Goal: Transaction & Acquisition: Download file/media

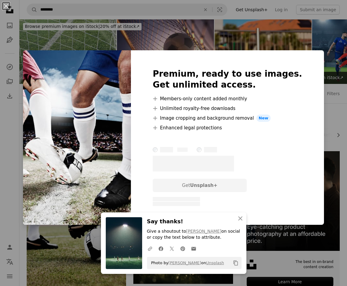
scroll to position [448, 0]
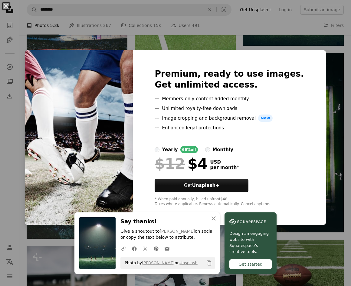
click at [298, 41] on div "An X shape Premium, ready to use images. Get unlimited access. A plus sign Memb…" at bounding box center [175, 143] width 351 height 286
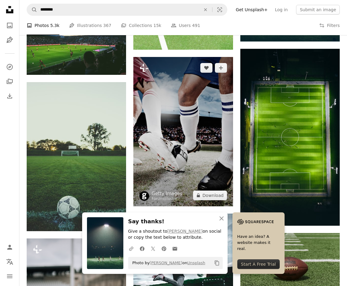
click at [209, 106] on img at bounding box center [182, 131] width 99 height 149
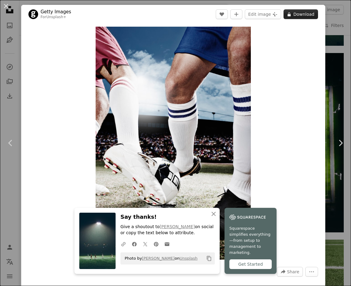
click at [297, 13] on button "A lock Download" at bounding box center [301, 14] width 35 height 10
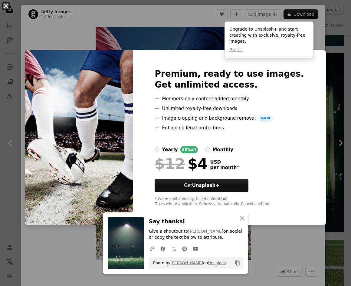
click at [333, 39] on div "An X shape Premium, ready to use images. Get unlimited access. A plus sign Memb…" at bounding box center [175, 143] width 351 height 286
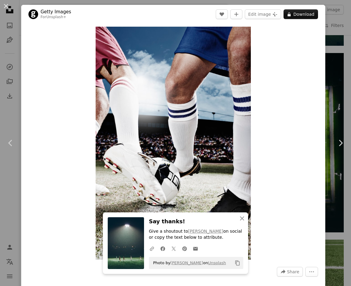
click at [333, 40] on div "An X shape Chevron left Chevron right Getty Images For Unsplash+ A heart A plus…" at bounding box center [175, 143] width 351 height 286
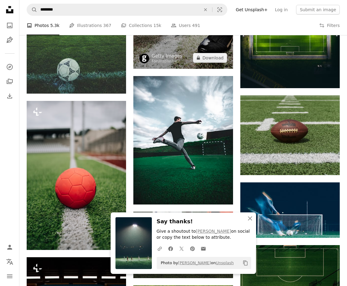
scroll to position [599, 0]
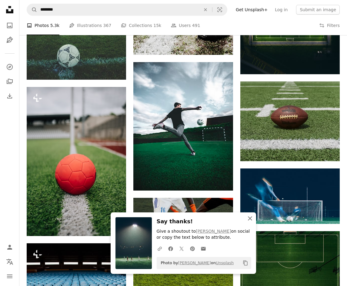
click at [251, 218] on icon "An X shape" at bounding box center [249, 218] width 7 height 7
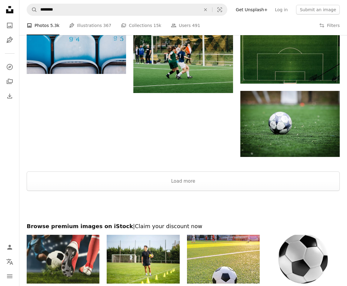
scroll to position [914, 0]
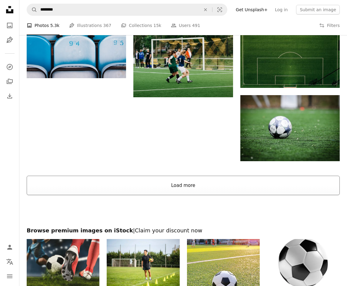
click at [216, 178] on button "Load more" at bounding box center [183, 185] width 313 height 19
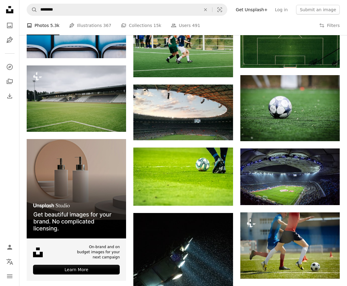
scroll to position [1043, 0]
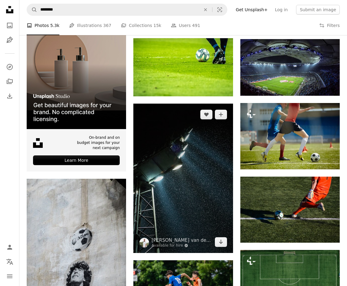
click at [206, 151] on img at bounding box center [182, 178] width 99 height 149
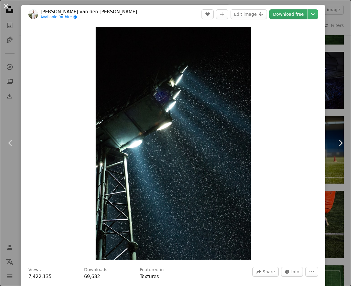
click at [291, 16] on link "Download free" at bounding box center [289, 14] width 38 height 10
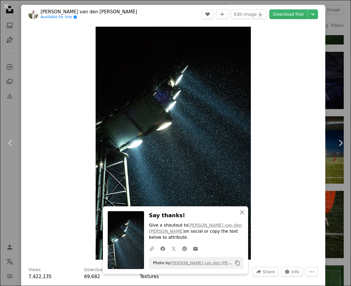
click at [337, 78] on div "An X shape Chevron left Chevron right [PERSON_NAME] van den [PERSON_NAME] Avail…" at bounding box center [175, 143] width 351 height 286
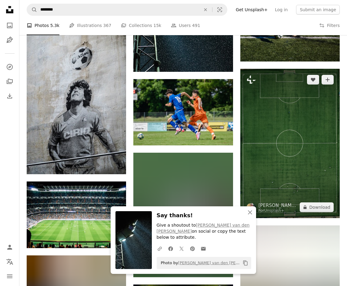
scroll to position [1225, 0]
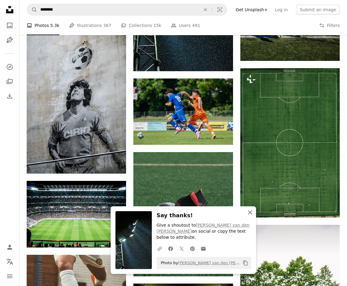
click at [251, 216] on icon "An X shape" at bounding box center [249, 212] width 7 height 7
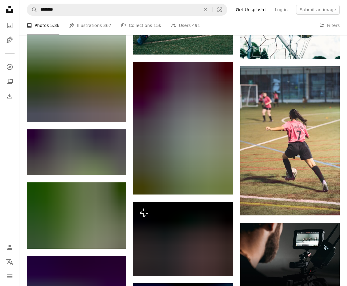
scroll to position [1770, 0]
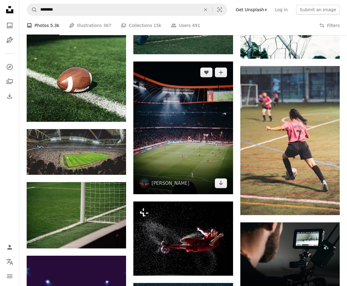
click at [218, 146] on img at bounding box center [182, 128] width 99 height 132
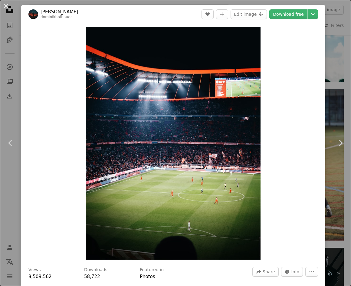
click at [327, 56] on div "An X shape Chevron left Chevron right [PERSON_NAME] dominikhofbauer A heart A p…" at bounding box center [175, 143] width 351 height 286
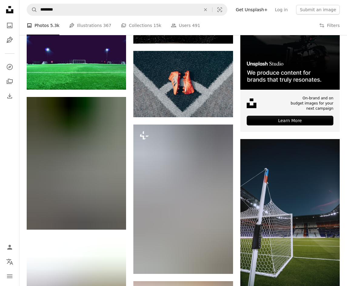
scroll to position [2043, 0]
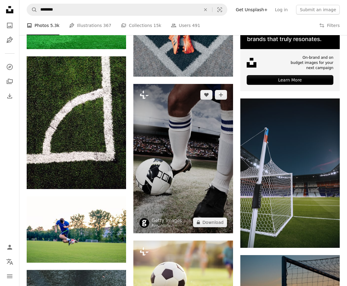
click at [150, 115] on img at bounding box center [182, 158] width 99 height 149
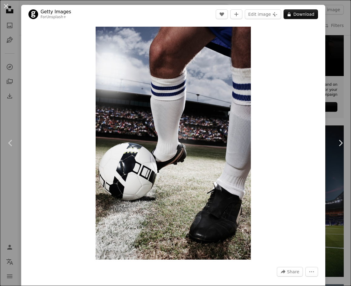
click at [332, 7] on div "An X shape Chevron left Chevron right Getty Images For Unsplash+ A heart A plus…" at bounding box center [175, 143] width 351 height 286
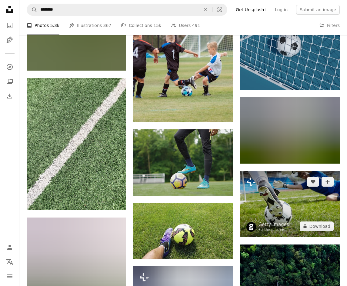
scroll to position [2558, 0]
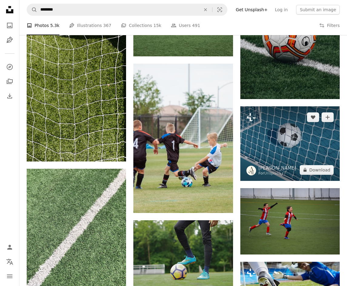
click at [322, 145] on img at bounding box center [289, 143] width 99 height 75
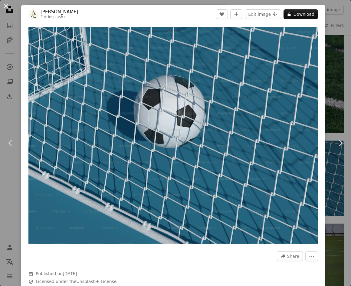
click at [334, 27] on div "An X shape Chevron left Chevron right [PERSON_NAME] For Unsplash+ A heart A plu…" at bounding box center [175, 143] width 351 height 286
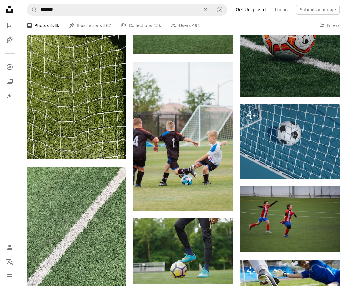
scroll to position [2740, 0]
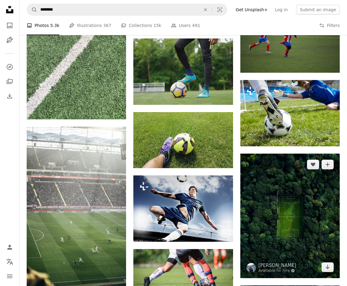
click at [273, 176] on img at bounding box center [289, 216] width 99 height 124
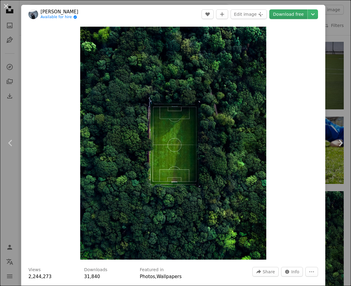
click at [288, 13] on link "Download free" at bounding box center [289, 14] width 38 height 10
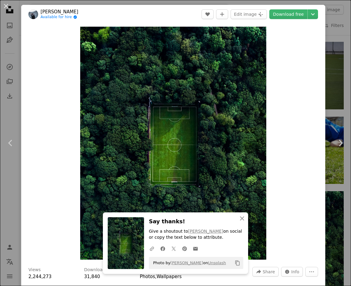
click at [128, 3] on div "An X shape Chevron left Chevron right [PERSON_NAME] Available for hire A checkm…" at bounding box center [175, 143] width 351 height 286
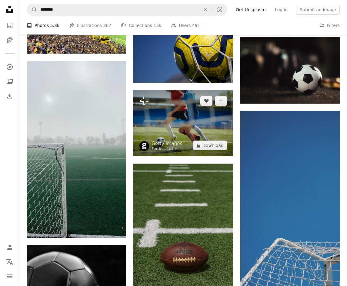
scroll to position [3194, 0]
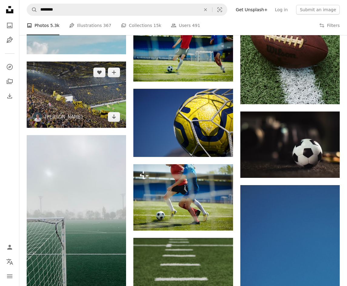
click at [92, 99] on img at bounding box center [76, 95] width 99 height 66
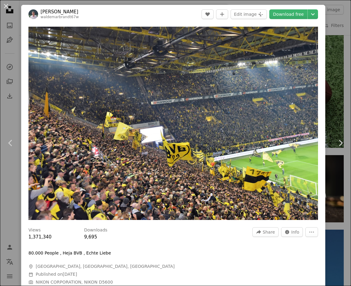
click at [329, 47] on div "An X shape Chevron left Chevron right [PERSON_NAME] waldemarbrandt67w A heart A…" at bounding box center [175, 143] width 351 height 286
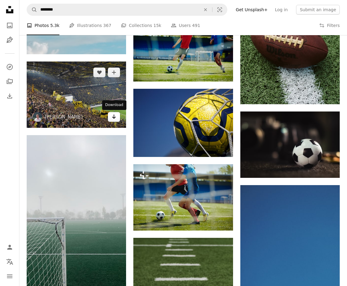
click at [114, 117] on icon "Download" at bounding box center [114, 117] width 4 height 4
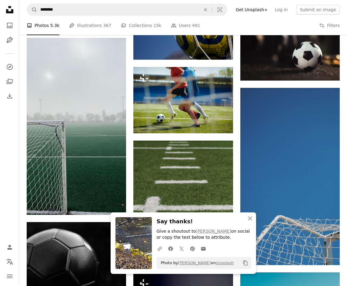
scroll to position [3255, 0]
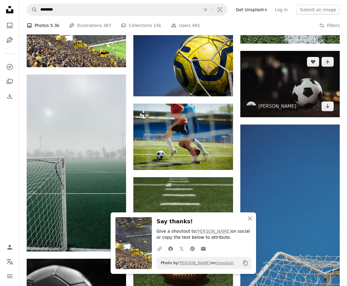
click at [337, 83] on img at bounding box center [289, 84] width 99 height 66
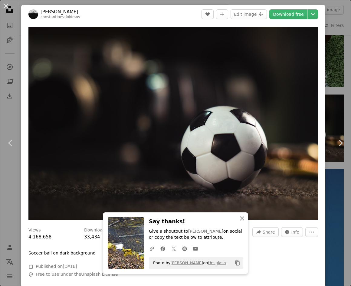
click at [334, 64] on div "An X shape Chevron left Chevron right [PERSON_NAME] constantinevdokimov A heart…" at bounding box center [175, 143] width 351 height 286
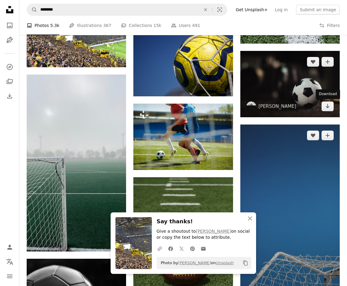
scroll to position [3376, 0]
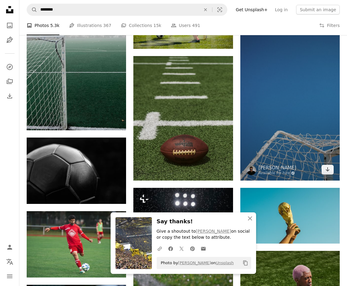
click at [306, 87] on img at bounding box center [289, 91] width 99 height 177
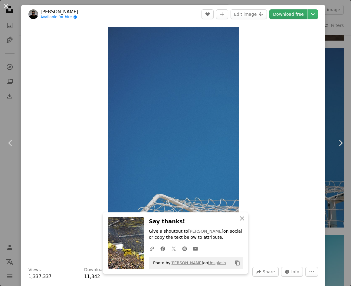
click at [291, 17] on link "Download free" at bounding box center [289, 14] width 38 height 10
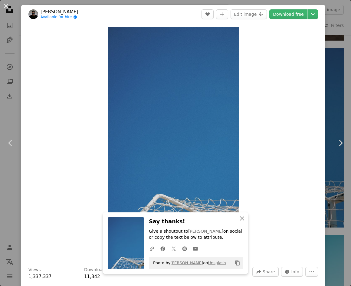
click at [335, 24] on div "An X shape Chevron left Chevron right [PERSON_NAME] Available for hire A checkm…" at bounding box center [175, 143] width 351 height 286
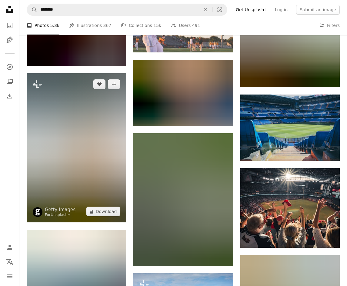
scroll to position [4285, 0]
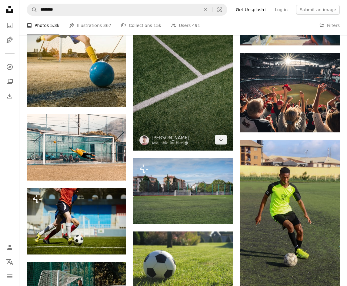
click at [199, 108] on img at bounding box center [182, 84] width 99 height 132
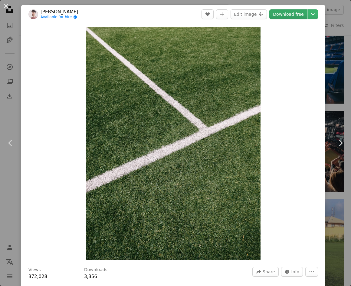
click at [288, 16] on link "Download free" at bounding box center [289, 14] width 38 height 10
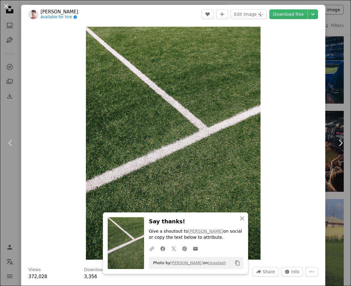
click at [337, 13] on div "An X shape Chevron left Chevron right [PERSON_NAME] Available for hire A checkm…" at bounding box center [175, 143] width 351 height 286
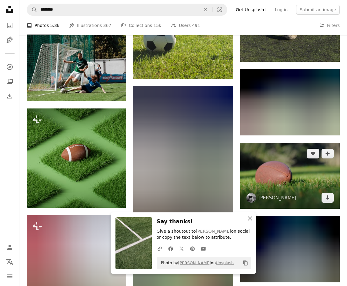
scroll to position [4527, 0]
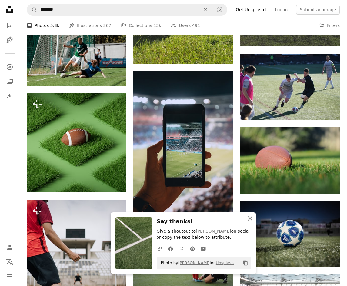
click at [251, 220] on icon "button" at bounding box center [250, 218] width 4 height 4
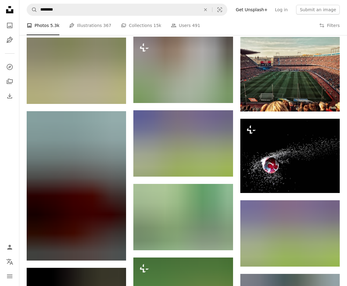
scroll to position [4951, 0]
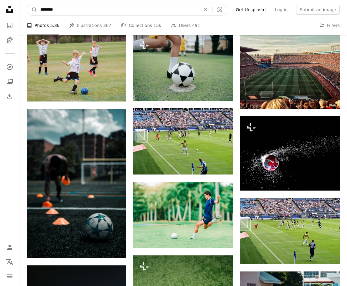
click at [106, 12] on input "********" at bounding box center [117, 10] width 161 height 12
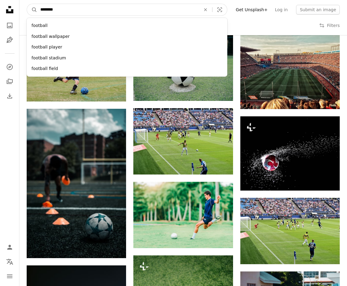
paste input "Find visuals sitewide"
type input "******"
click button "A magnifying glass" at bounding box center [32, 10] width 10 height 12
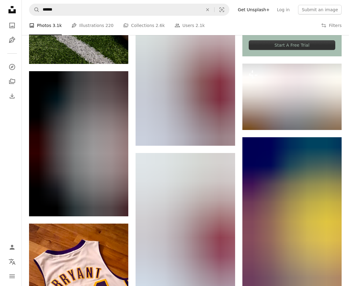
scroll to position [242, 0]
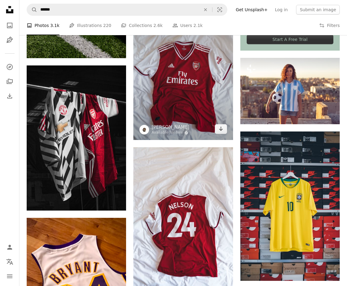
click at [167, 84] on img at bounding box center [182, 65] width 99 height 149
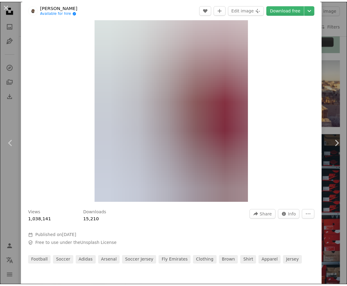
scroll to position [61, 0]
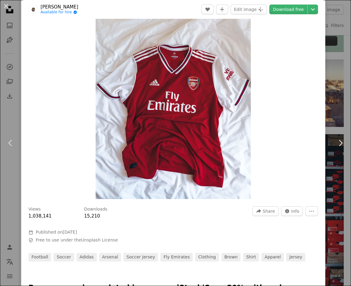
click at [331, 60] on div "An X shape Chevron left Chevron right [PERSON_NAME] Available for hire A checkm…" at bounding box center [175, 143] width 351 height 286
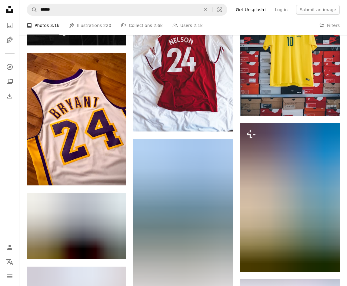
scroll to position [368, 0]
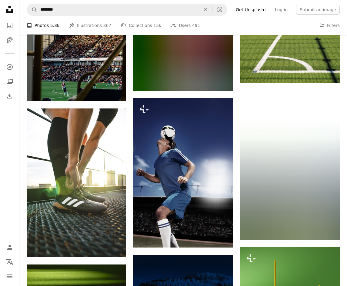
scroll to position [5800, 0]
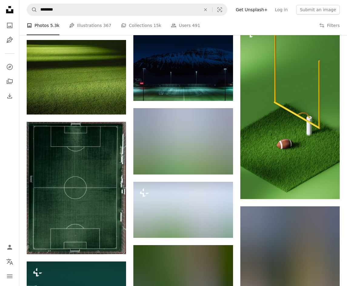
scroll to position [6042, 0]
